Goal: Task Accomplishment & Management: Manage account settings

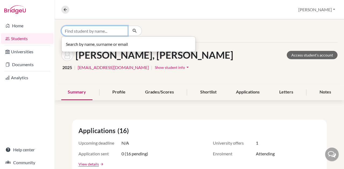
drag, startPoint x: 0, startPoint y: 0, endPoint x: 94, endPoint y: 29, distance: 98.9
click at [94, 29] on input "Find student by name..." at bounding box center [94, 31] width 67 height 10
click at [68, 31] on input "bíró újvári" at bounding box center [94, 31] width 67 height 10
type input "bíró"
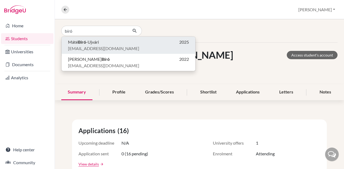
click at [83, 44] on span "Máté Bíró -Ujvári" at bounding box center [83, 42] width 31 height 6
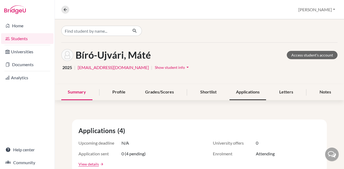
click at [229, 88] on div "Applications" at bounding box center [247, 93] width 37 height 16
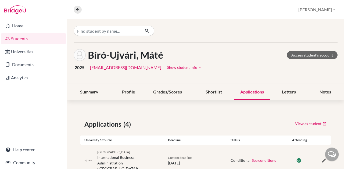
scroll to position [74, 0]
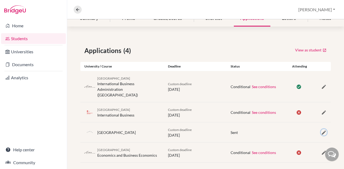
click at [321, 130] on icon "button" at bounding box center [323, 132] width 5 height 5
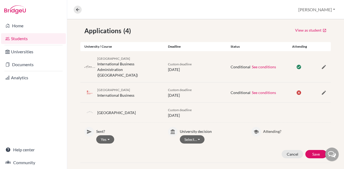
scroll to position [114, 0]
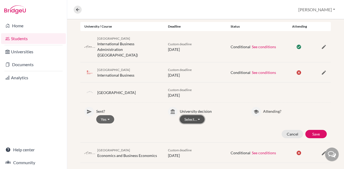
click at [194, 116] on button "Select…" at bounding box center [192, 119] width 25 height 8
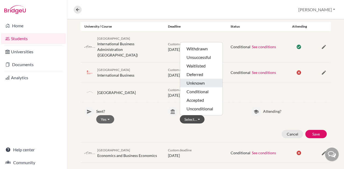
click at [196, 88] on button "Unknown" at bounding box center [201, 92] width 42 height 9
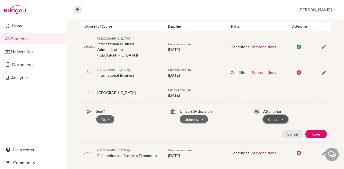
click at [273, 116] on button "Select…" at bounding box center [275, 119] width 25 height 8
click at [287, 136] on button "Not attending" at bounding box center [284, 139] width 42 height 9
click at [309, 130] on button "Save" at bounding box center [315, 134] width 21 height 8
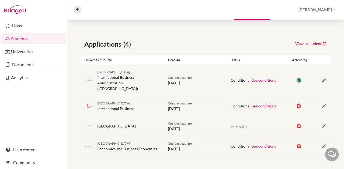
scroll to position [74, 0]
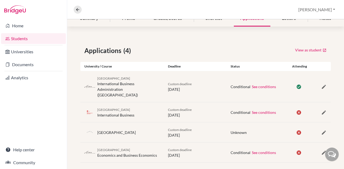
click at [315, 129] on div at bounding box center [319, 132] width 21 height 6
click at [321, 130] on icon "button" at bounding box center [323, 132] width 5 height 5
